Goal: Task Accomplishment & Management: Manage account settings

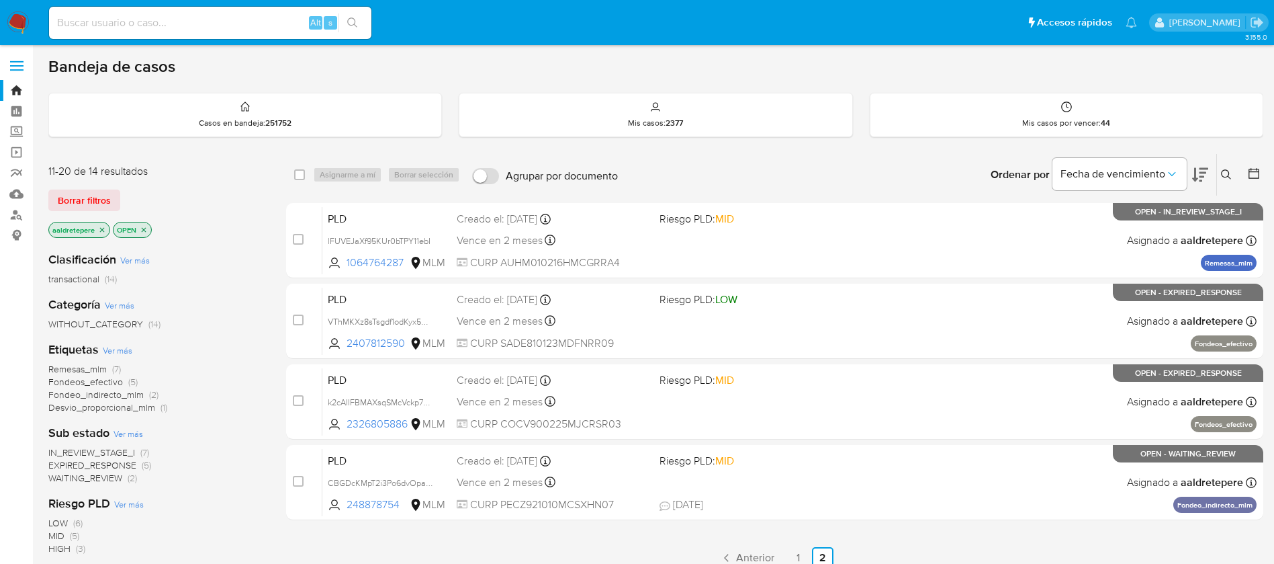
click at [18, 23] on img at bounding box center [18, 22] width 23 height 23
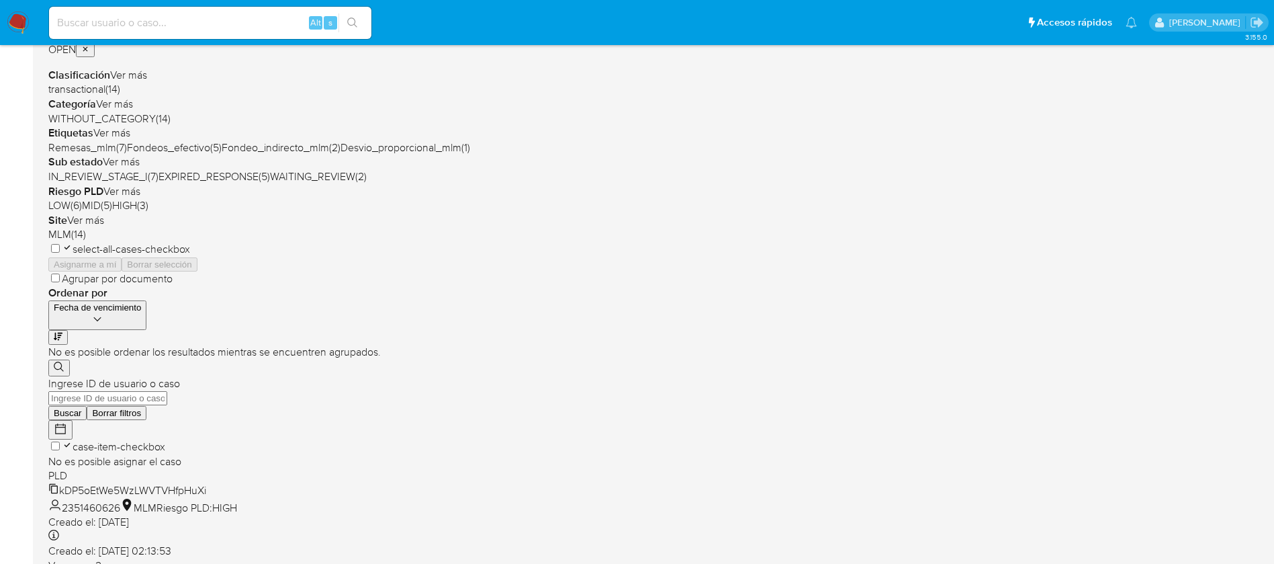
scroll to position [302, 0]
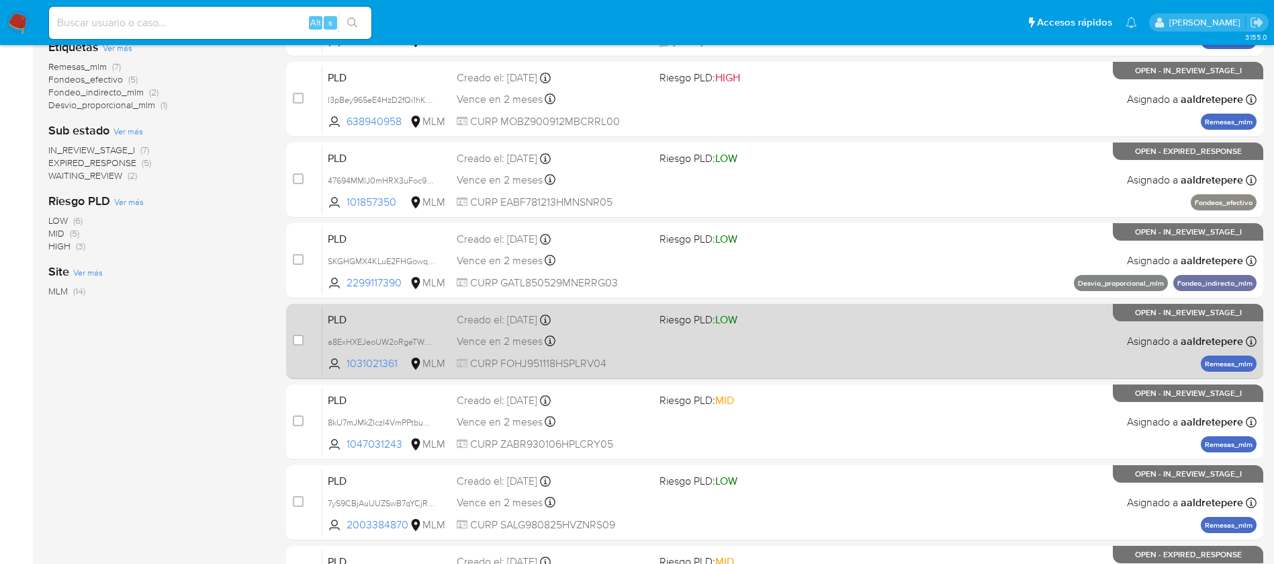
click at [625, 324] on div "Creado el: 12/08/2025 Creado el: 12/08/2025 02:10:04" at bounding box center [553, 319] width 192 height 15
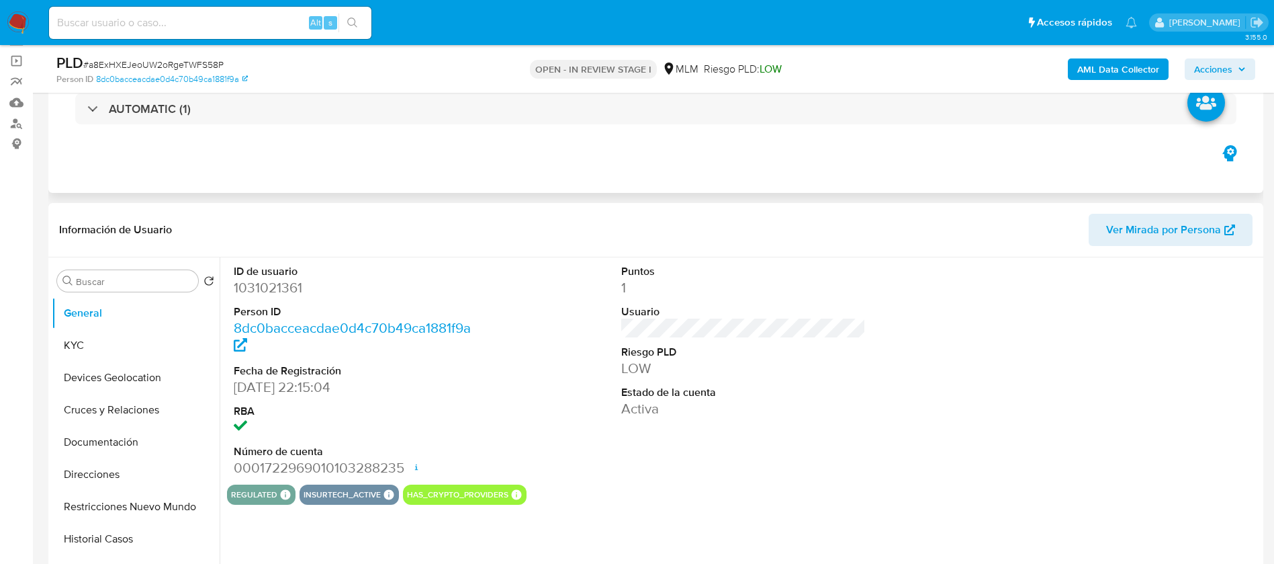
scroll to position [101, 0]
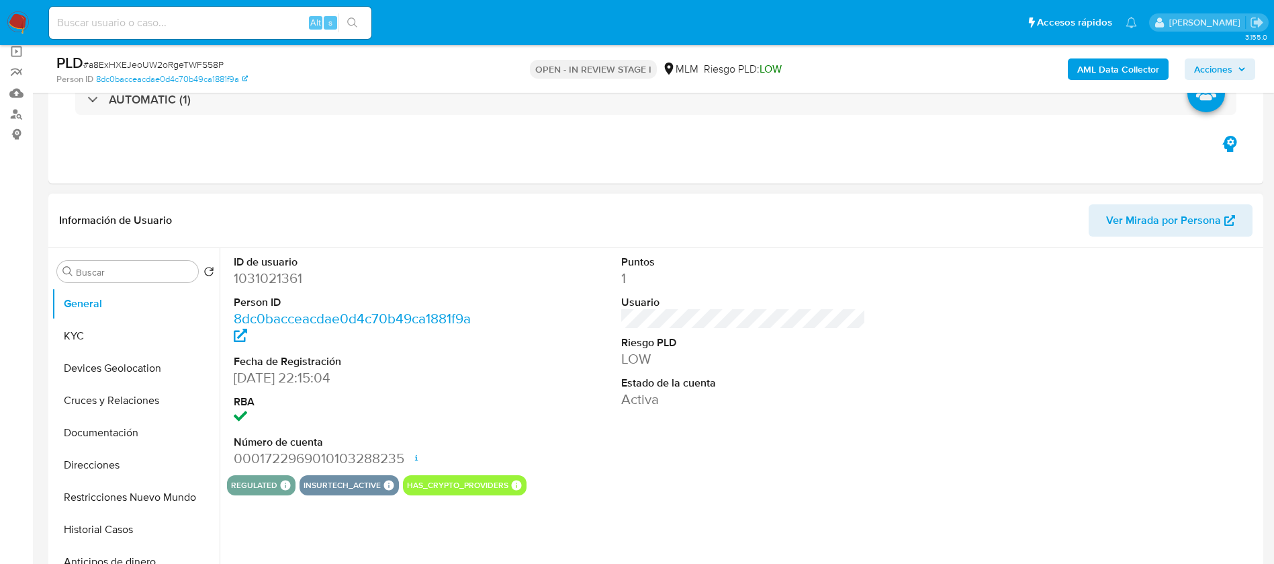
select select "10"
click at [99, 336] on button "KYC" at bounding box center [130, 336] width 157 height 32
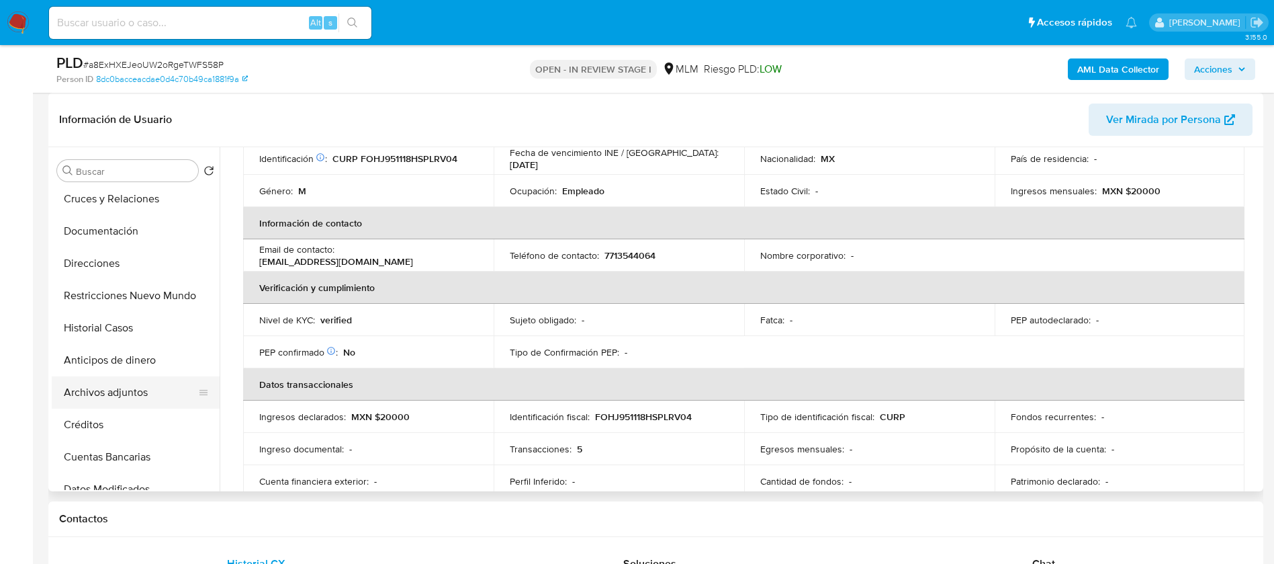
click at [177, 404] on button "Archivos adjuntos" at bounding box center [130, 392] width 157 height 32
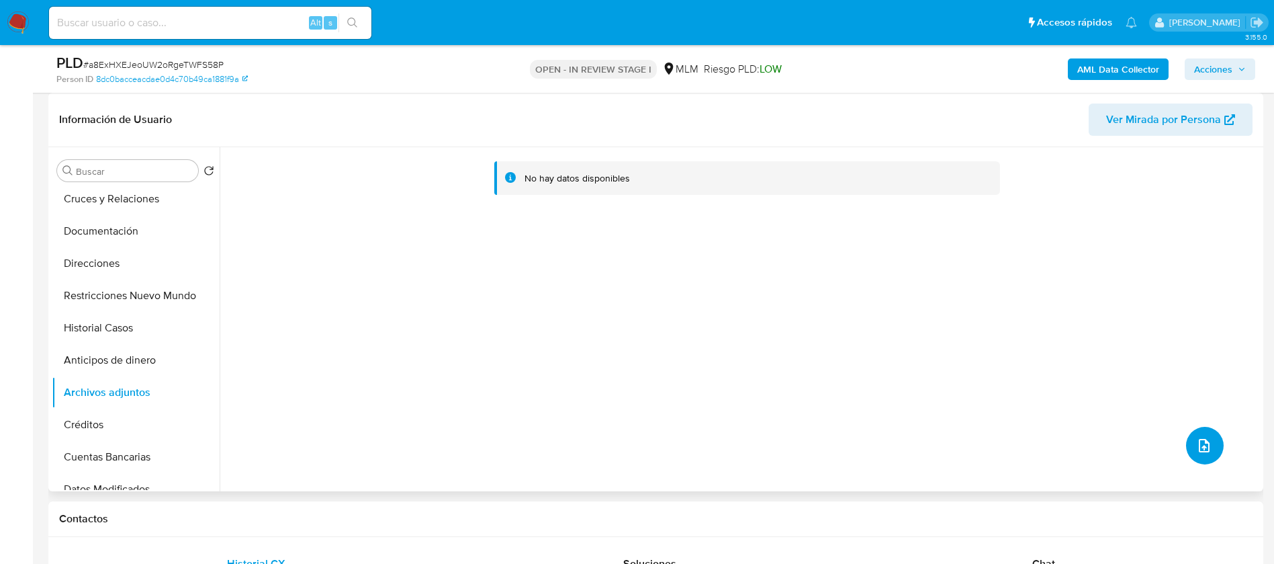
click at [1194, 461] on button "upload-file" at bounding box center [1205, 446] width 38 height 38
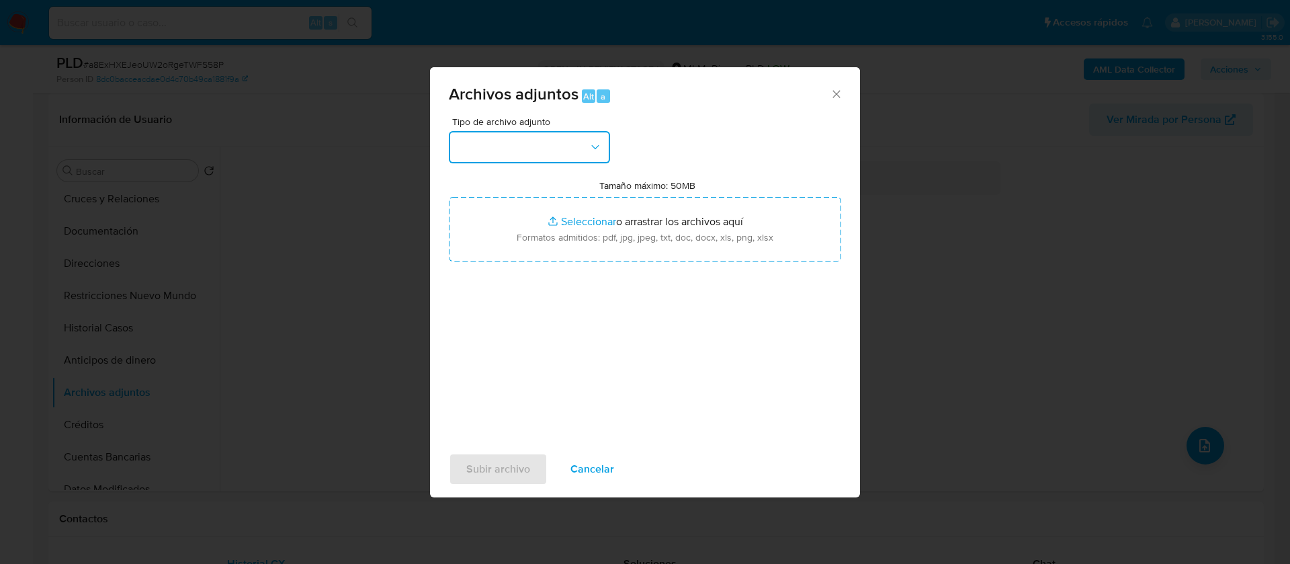
click at [549, 160] on button "button" at bounding box center [529, 147] width 161 height 32
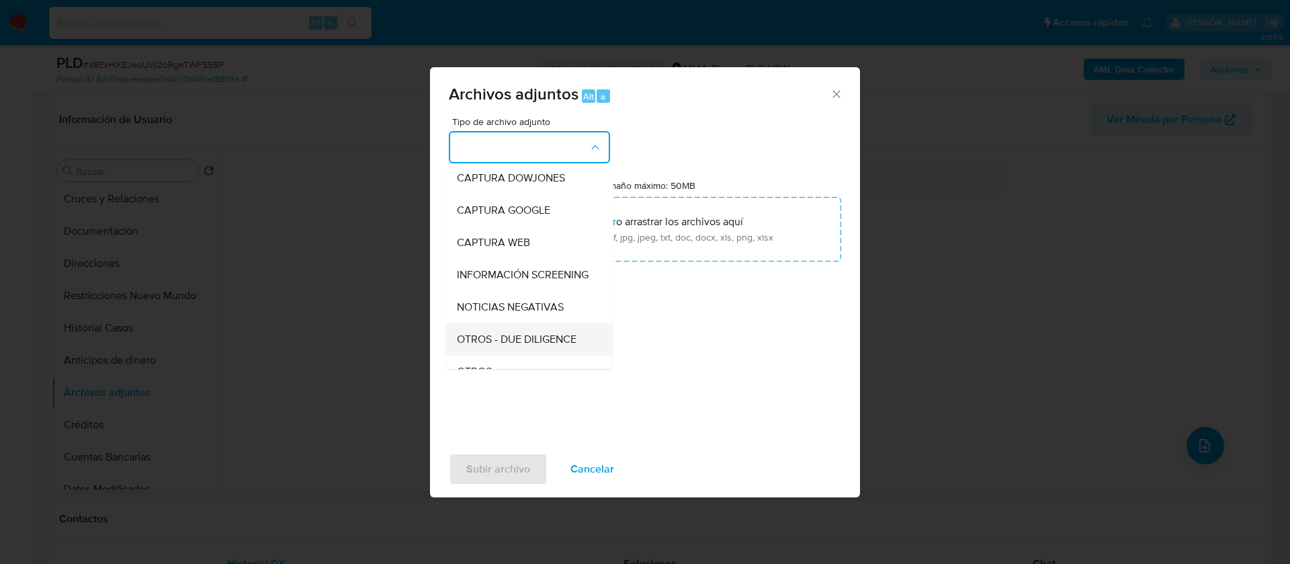
scroll to position [138, 0]
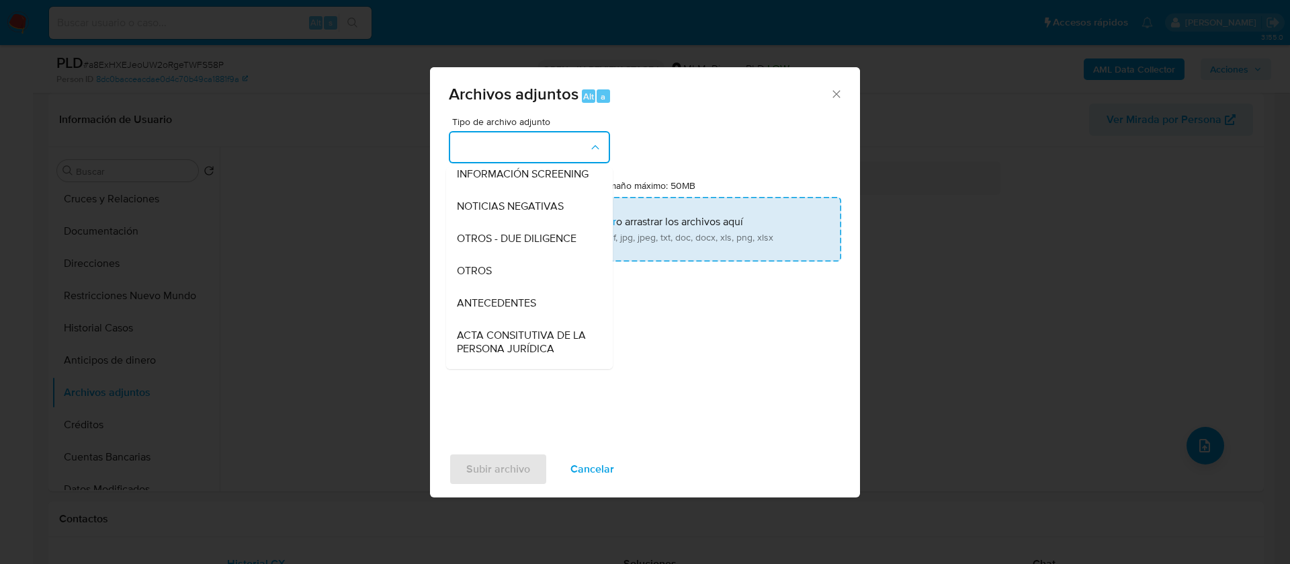
drag, startPoint x: 539, startPoint y: 283, endPoint x: 551, endPoint y: 247, distance: 38.9
click at [539, 281] on div "OTROS" at bounding box center [525, 271] width 137 height 32
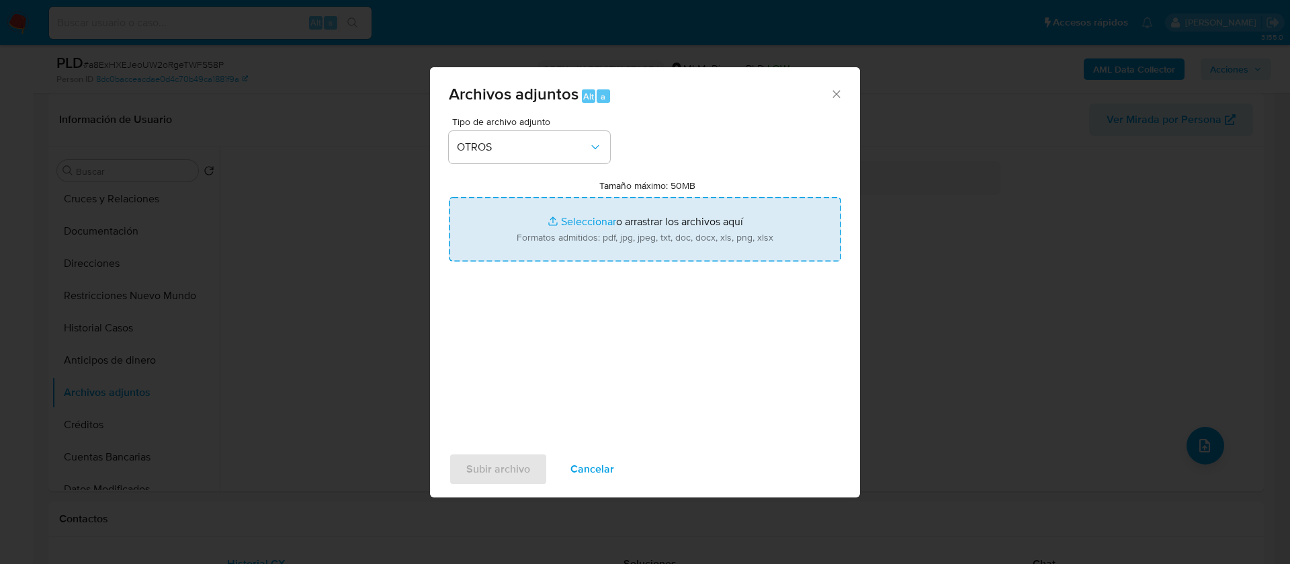
click at [610, 216] on input "Tamaño máximo: 50MB Seleccionar archivos" at bounding box center [645, 229] width 392 height 64
type input "C:\fakepath\1031021361_ Javier Rene Flores Hernandez_AGOSTO 2025.pdf"
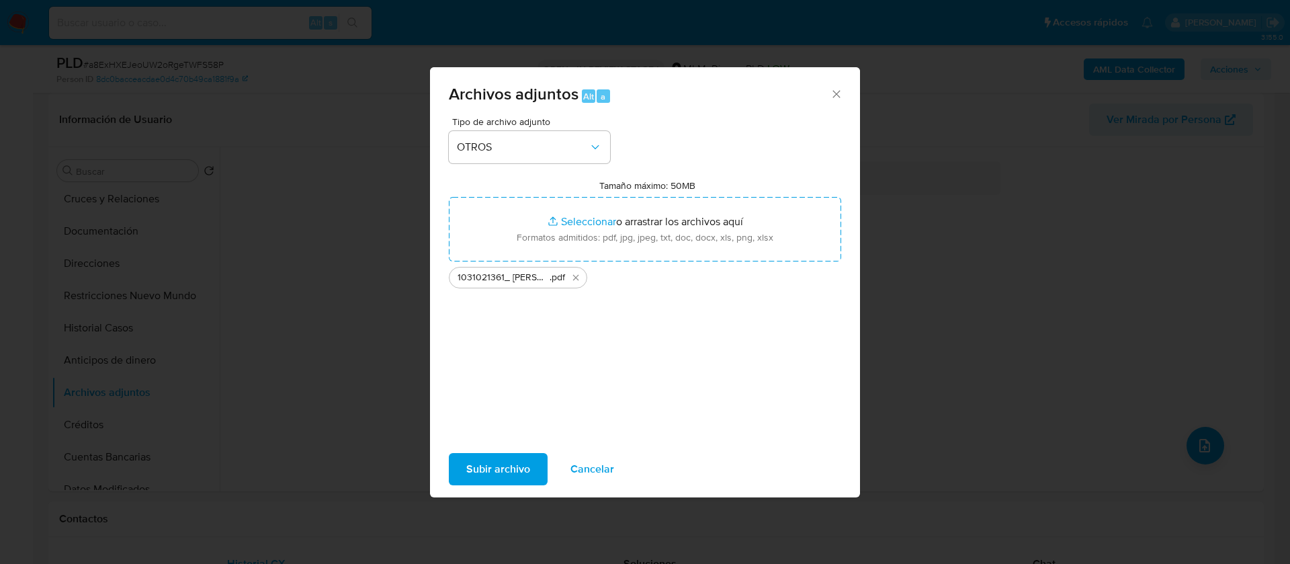
click at [504, 471] on span "Subir archivo" at bounding box center [498, 469] width 64 height 30
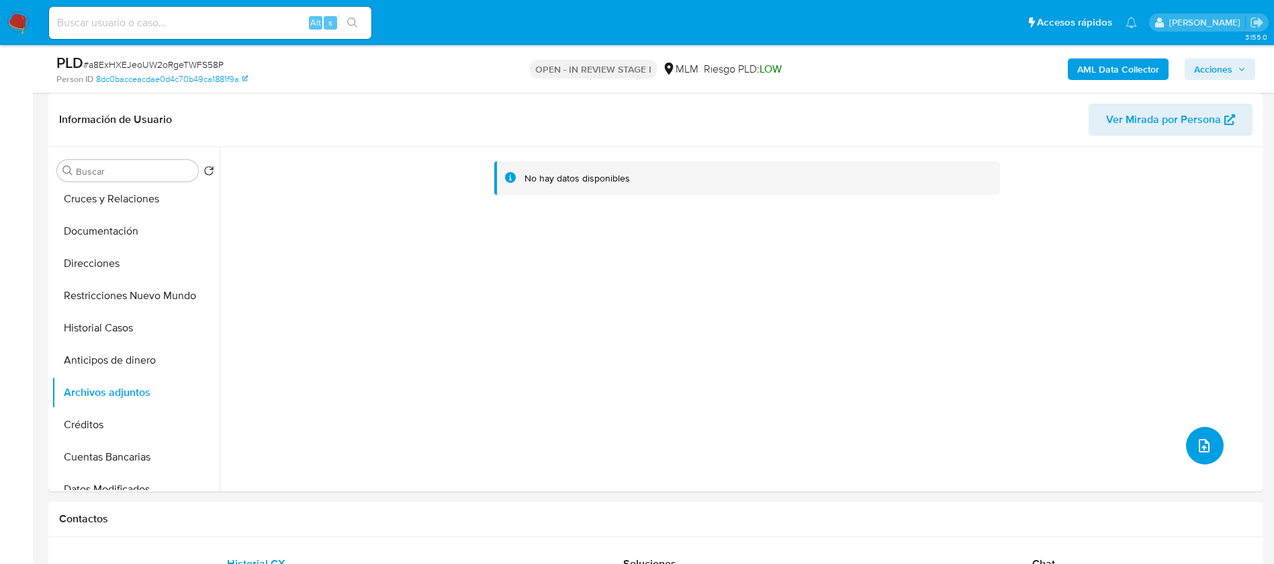
click at [1200, 453] on button "upload-file" at bounding box center [1205, 446] width 38 height 38
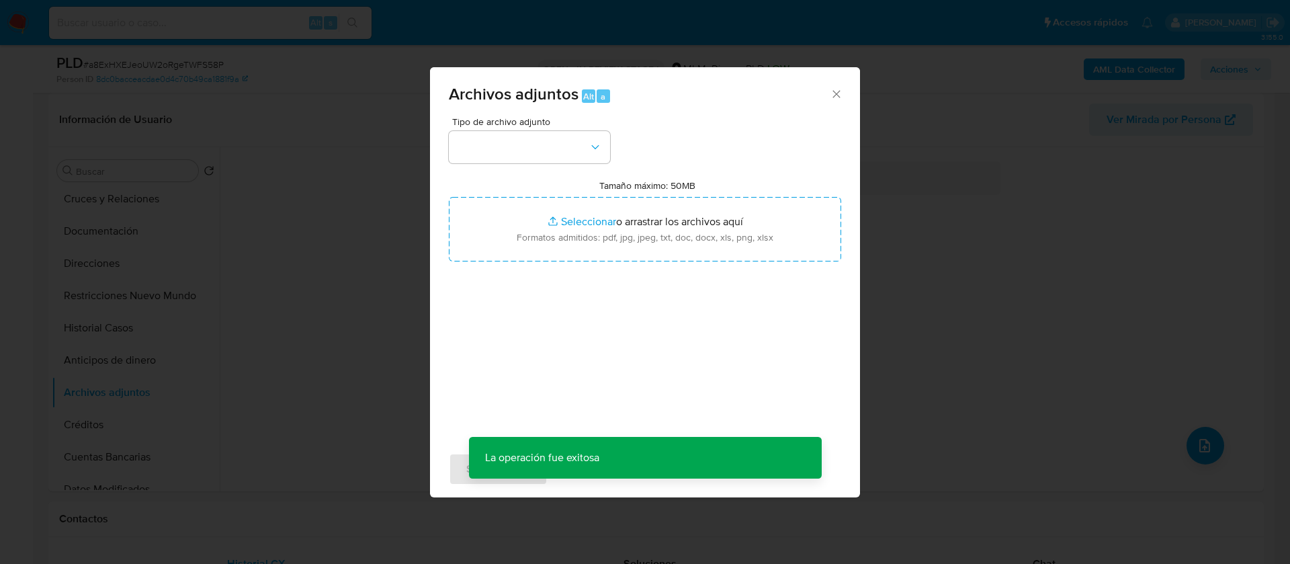
click at [505, 165] on div "Tipo de archivo adjunto Tamaño máximo: 50MB Seleccionar archivos Seleccionar o …" at bounding box center [645, 275] width 392 height 317
click at [512, 141] on button "button" at bounding box center [529, 147] width 161 height 32
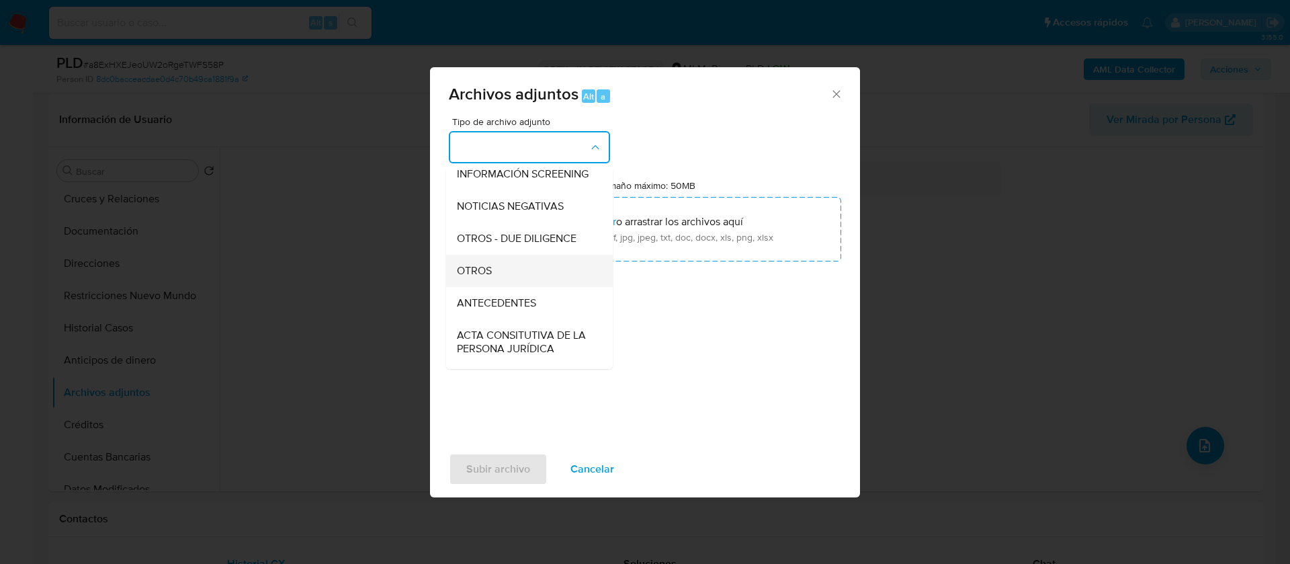
click at [533, 271] on div "OTROS" at bounding box center [525, 271] width 137 height 32
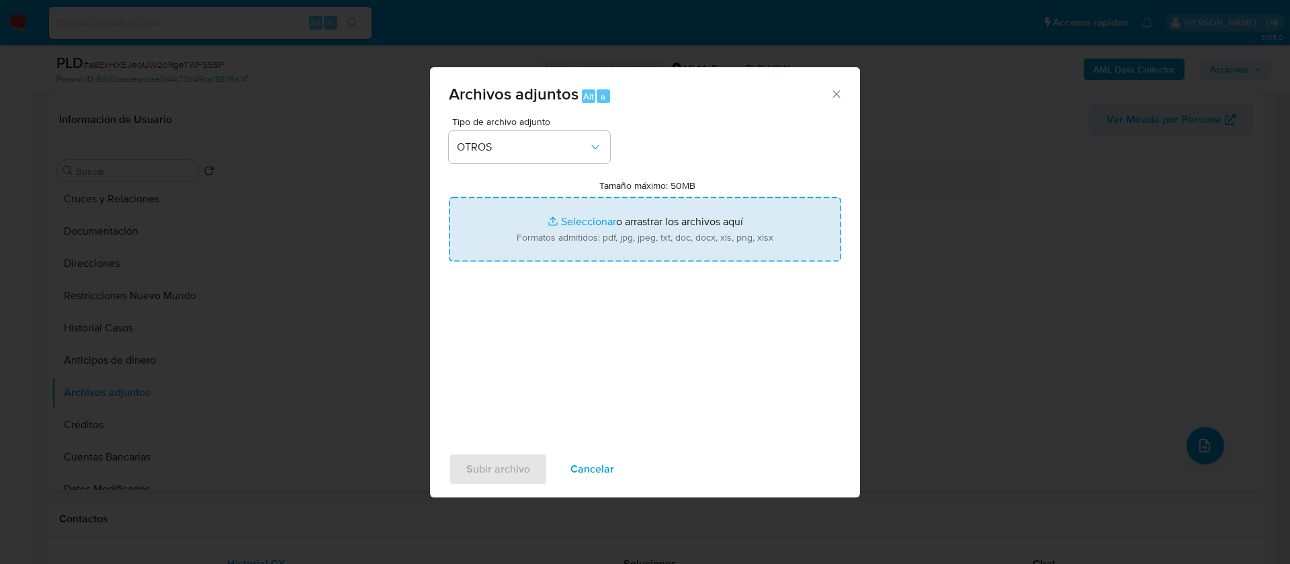
click at [676, 233] on input "Tamaño máximo: 50MB Seleccionar archivos" at bounding box center [645, 229] width 392 height 64
type input "C:\fakepath\1031021361_JAVIER RENE FLORES HERNANDEZ_AGOSTO 2025.xlsx"
click at [514, 467] on span "Subir archivo" at bounding box center [498, 469] width 64 height 30
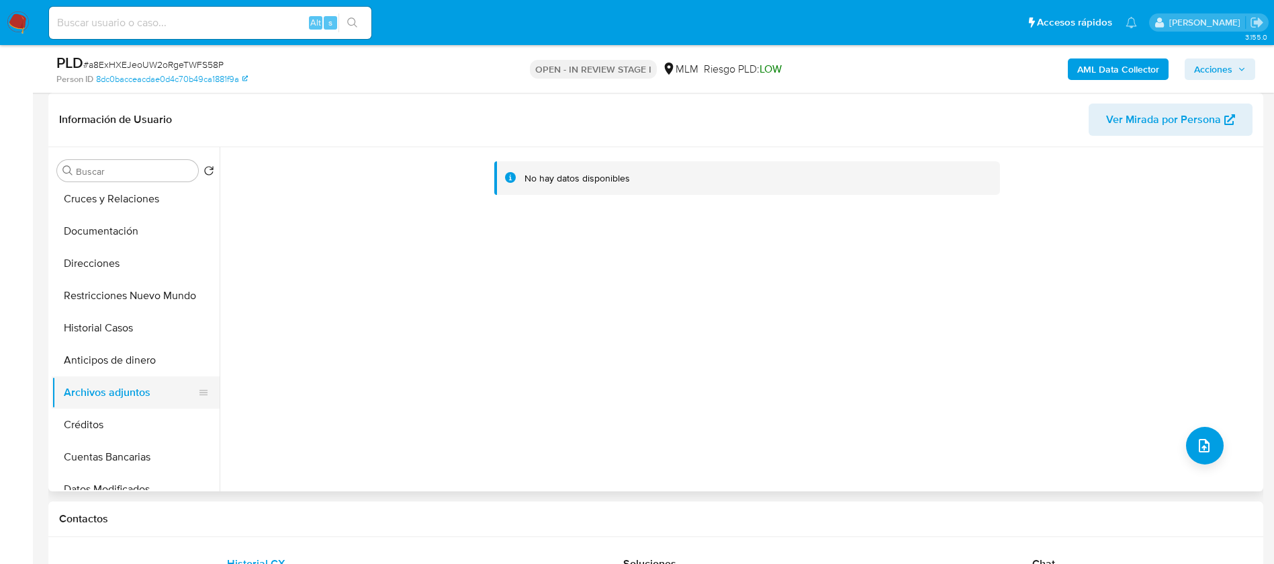
click at [103, 394] on button "Archivos adjuntos" at bounding box center [130, 392] width 157 height 32
click at [103, 357] on button "Anticipos de dinero" at bounding box center [130, 360] width 157 height 32
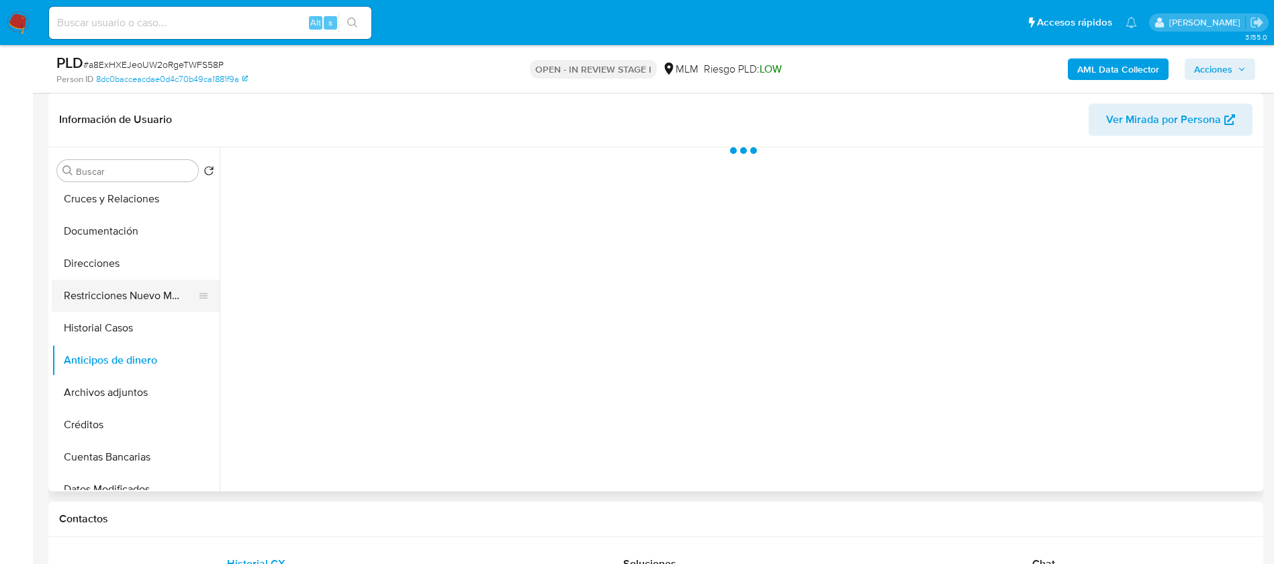
drag, startPoint x: 111, startPoint y: 390, endPoint x: 181, endPoint y: 307, distance: 108.6
click at [111, 390] on button "Archivos adjuntos" at bounding box center [136, 392] width 168 height 32
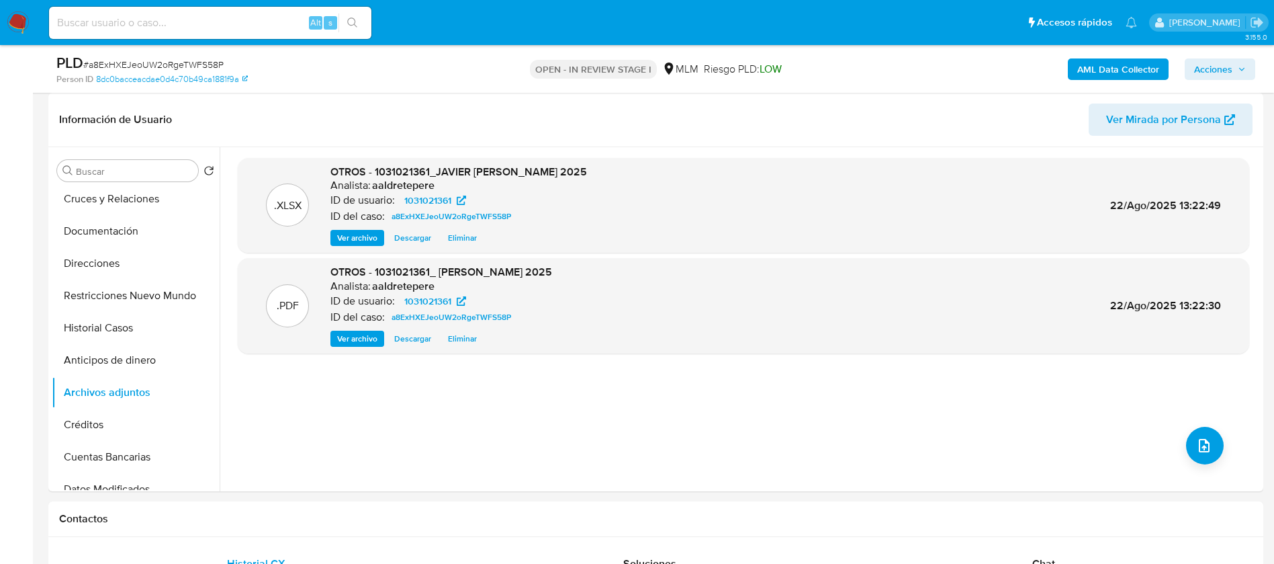
click at [1210, 73] on span "Acciones" at bounding box center [1213, 68] width 38 height 21
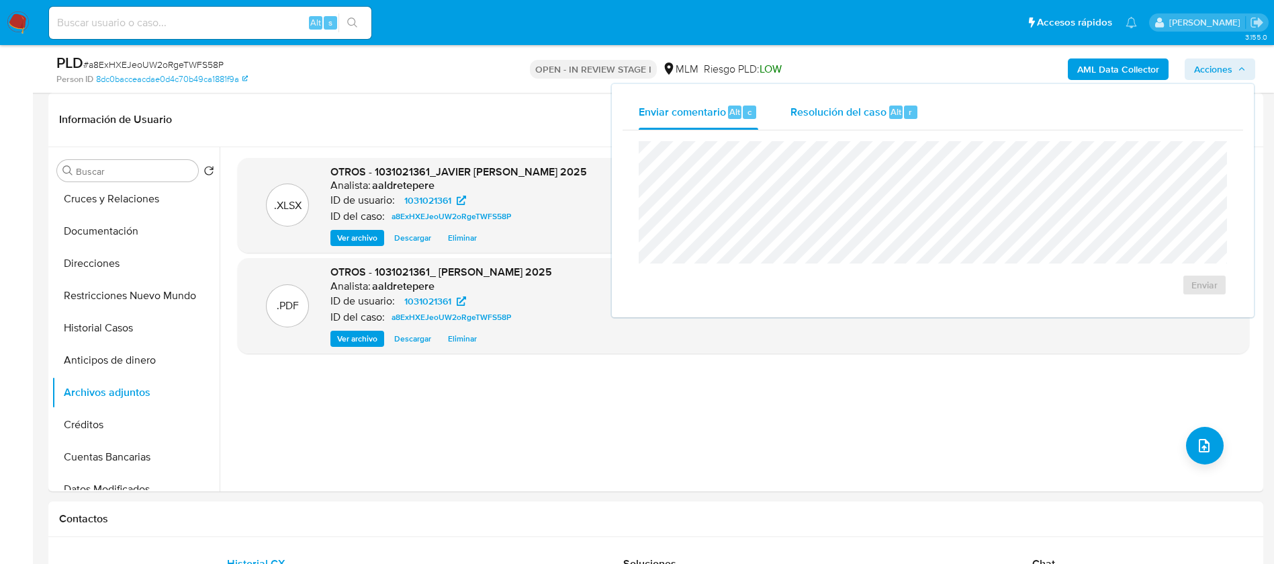
click at [804, 109] on span "Resolución del caso" at bounding box center [839, 110] width 96 height 15
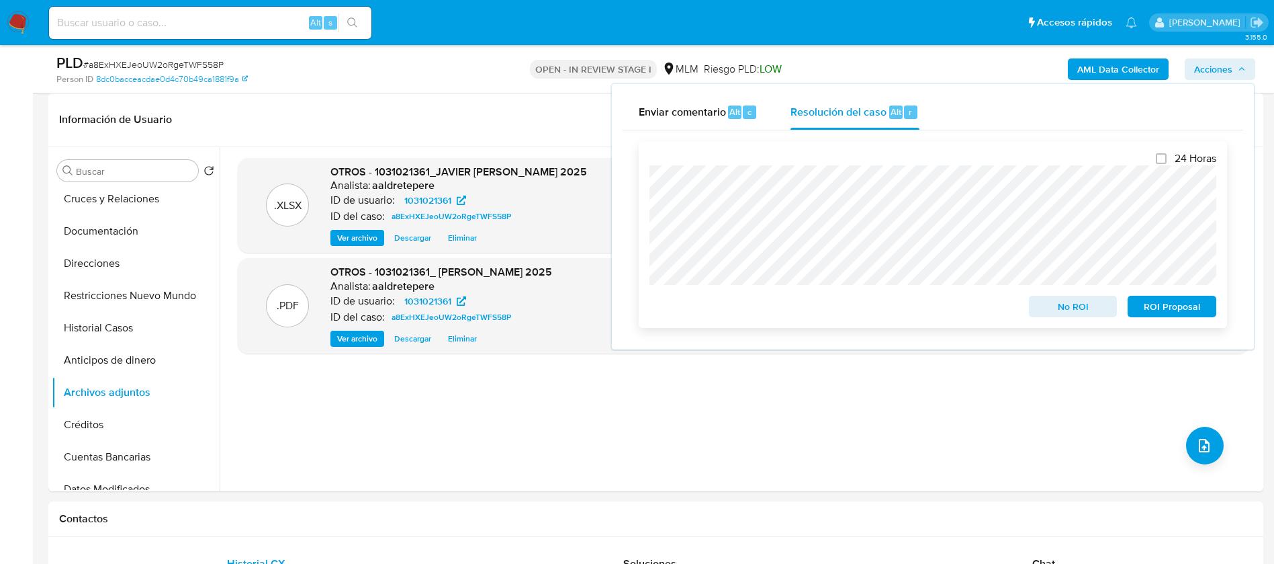
click at [1080, 308] on span "No ROI" at bounding box center [1073, 306] width 70 height 19
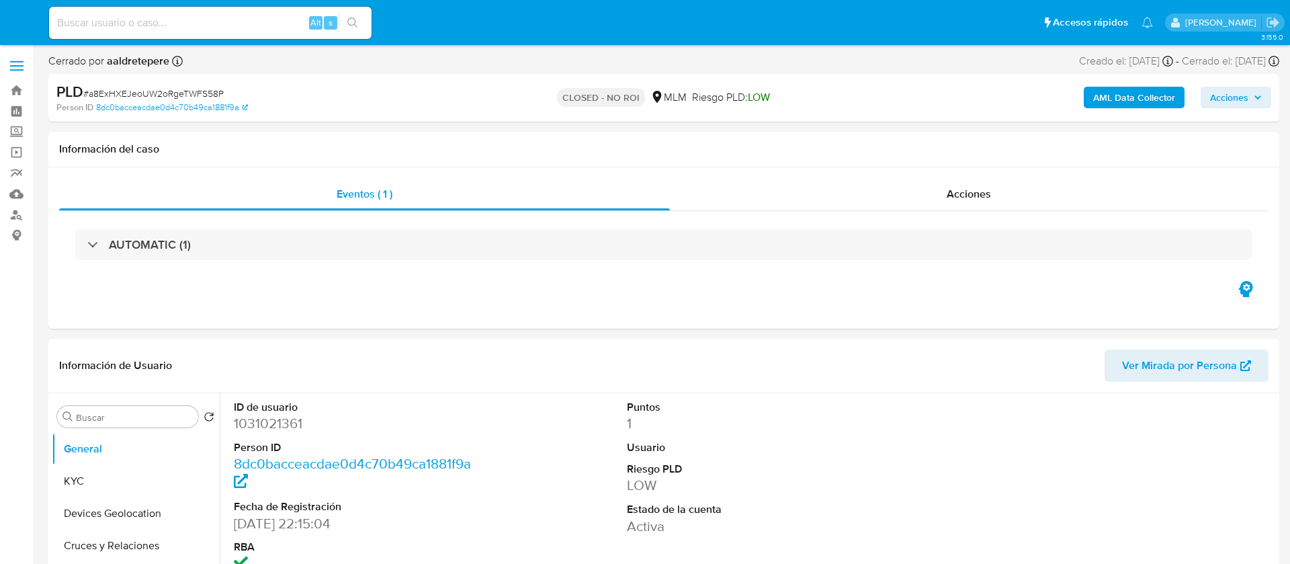
select select "10"
